Goal: Communication & Community: Answer question/provide support

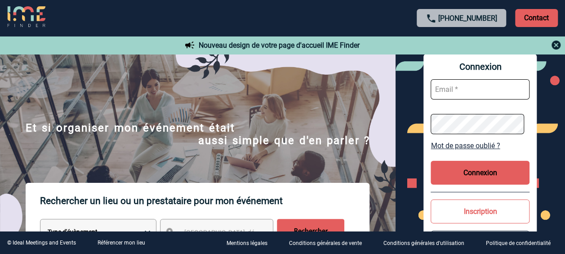
type input "[EMAIL_ADDRESS][PERSON_NAME][DOMAIN_NAME]"
click at [483, 173] on button "Connexion" at bounding box center [480, 173] width 99 height 24
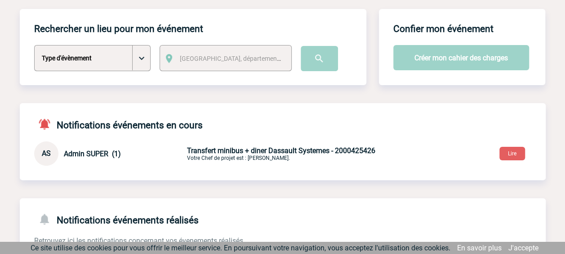
scroll to position [90, 0]
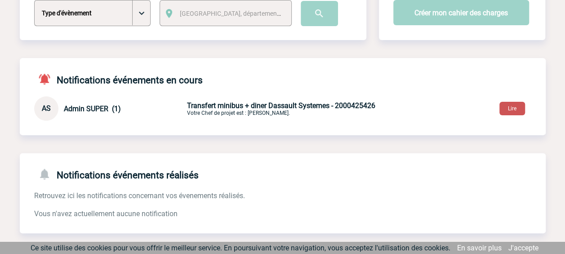
click at [519, 107] on button "Lire" at bounding box center [513, 108] width 26 height 13
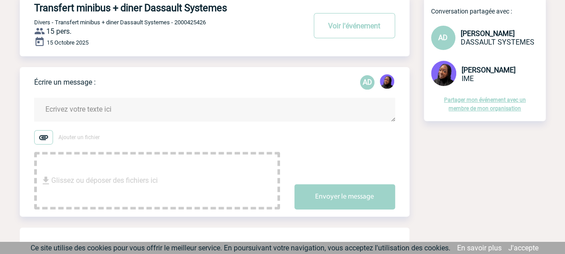
scroll to position [90, 0]
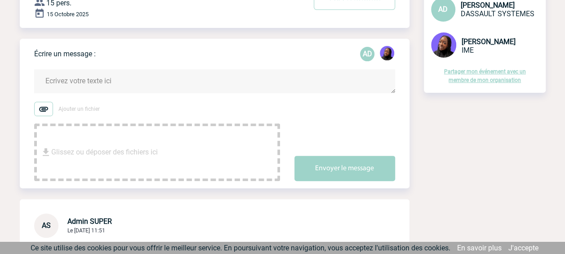
click at [164, 140] on div "Glissez ou déposer des fichiers ici" at bounding box center [157, 152] width 246 height 58
click at [81, 80] on textarea at bounding box center [214, 81] width 361 height 24
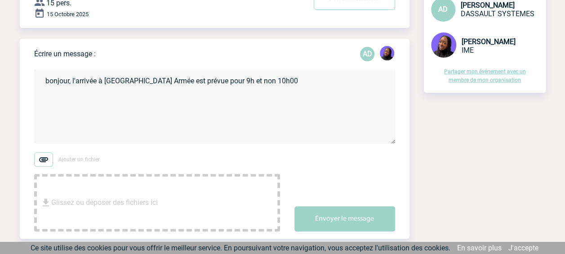
click at [72, 81] on textarea "bonjour, l'arrivée à Paris Grande Armée est prévue pour 9h et non 10h00" at bounding box center [214, 106] width 361 height 74
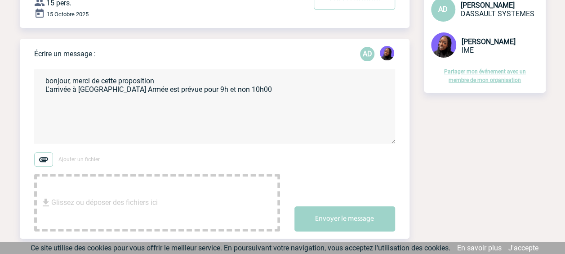
click at [292, 89] on textarea "bonjour, merci de cette proposition L'arrivée à Paris Grande Armée est prévue p…" at bounding box center [214, 106] width 361 height 74
click at [170, 81] on textarea "bonjour, merci de cette proposition L'arrivée à Paris Grande Armée est prévue p…" at bounding box center [214, 106] width 361 height 74
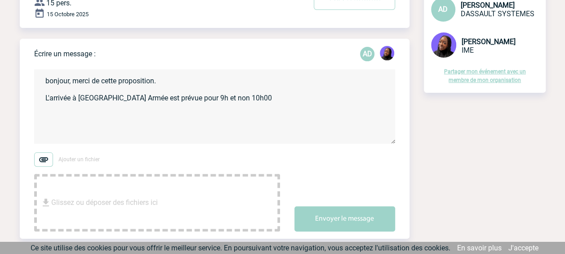
click at [257, 100] on textarea "bonjour, merci de cette proposition. L'arrivée à Paris Grande Armée est prévue …" at bounding box center [214, 106] width 361 height 74
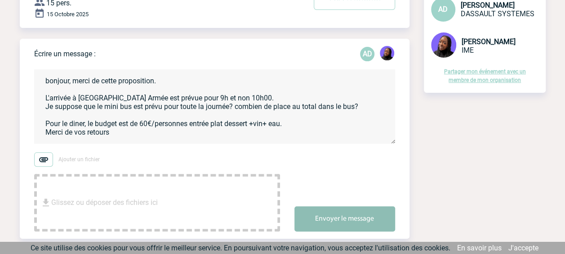
type textarea "bonjour, merci de cette proposition. L'arrivée à Paris Grande Armée est prévue …"
click at [333, 216] on button "Envoyer le message" at bounding box center [345, 218] width 101 height 25
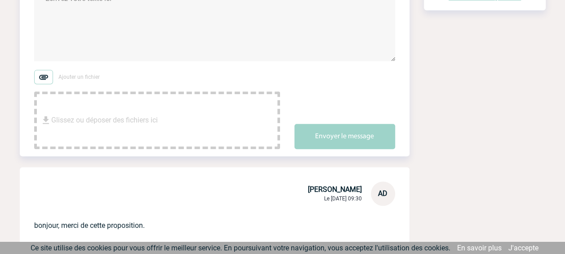
scroll to position [0, 0]
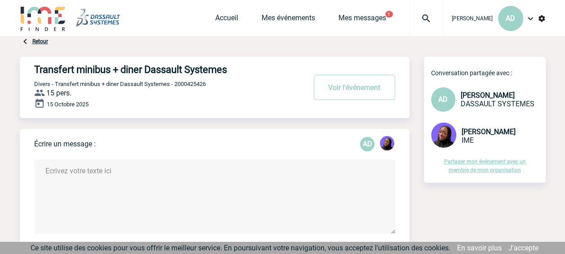
click at [333, 13] on div "Accueil Mes événements Mes messages 1 Projet, client Projet, client" at bounding box center [329, 18] width 228 height 36
click at [339, 17] on link "Mes messages" at bounding box center [363, 19] width 48 height 13
